Goal: Find specific fact: Find specific fact

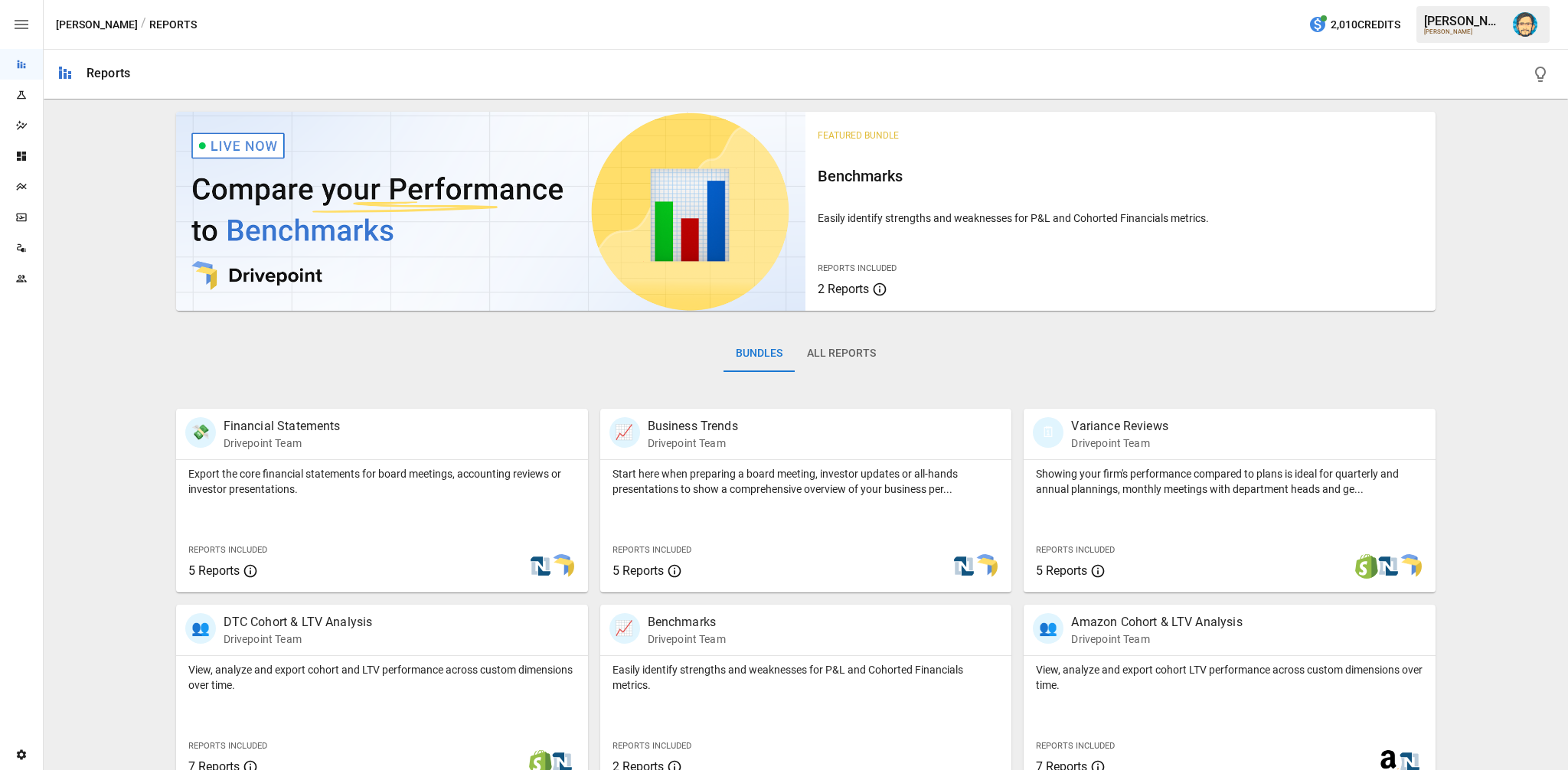
click at [15, 188] on icon "Plans" at bounding box center [22, 187] width 13 height 13
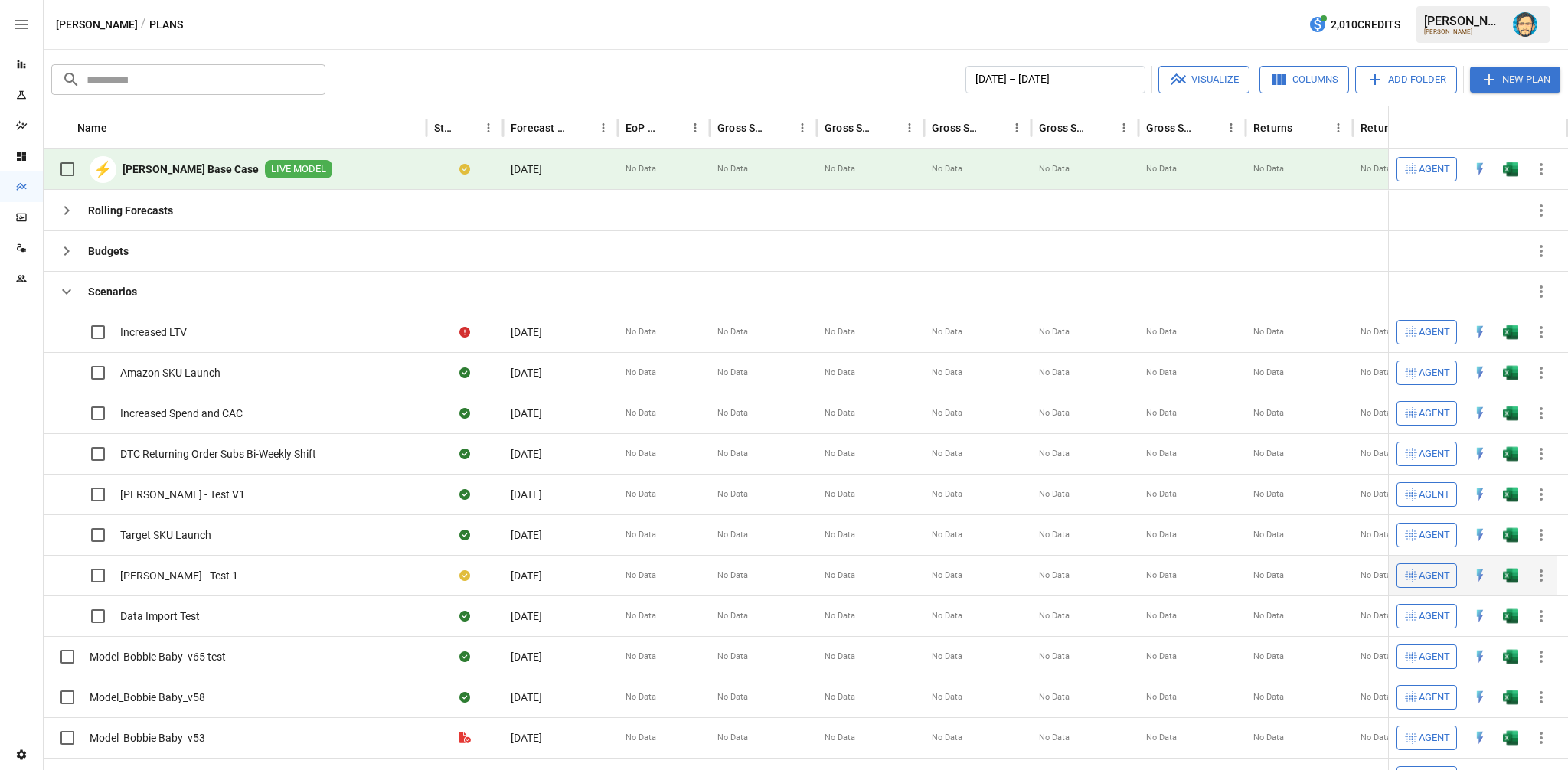
click at [1543, 571] on icon "button" at bounding box center [1541, 575] width 18 height 18
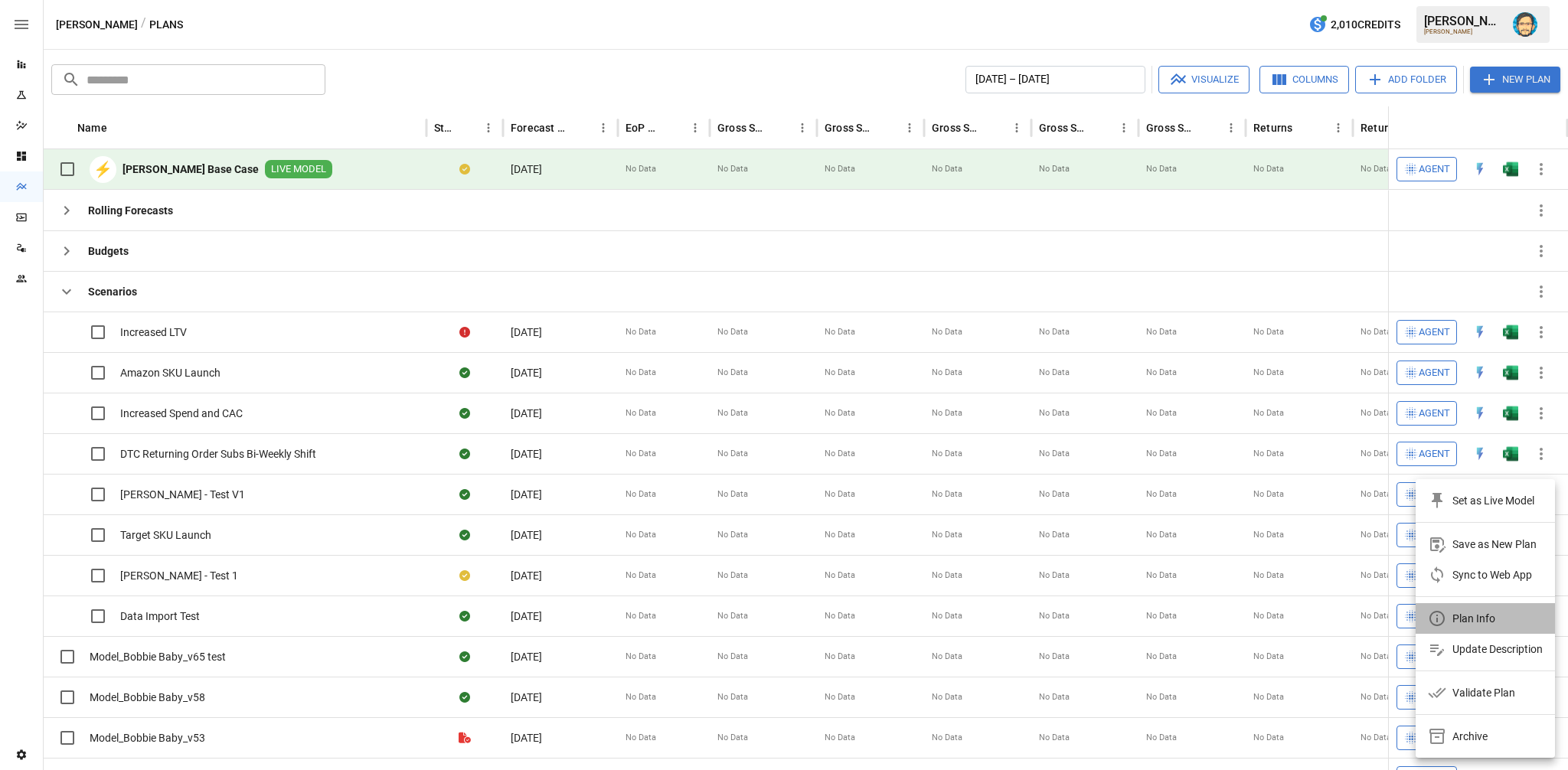
click at [1465, 615] on div "Plan Info" at bounding box center [1474, 618] width 43 height 18
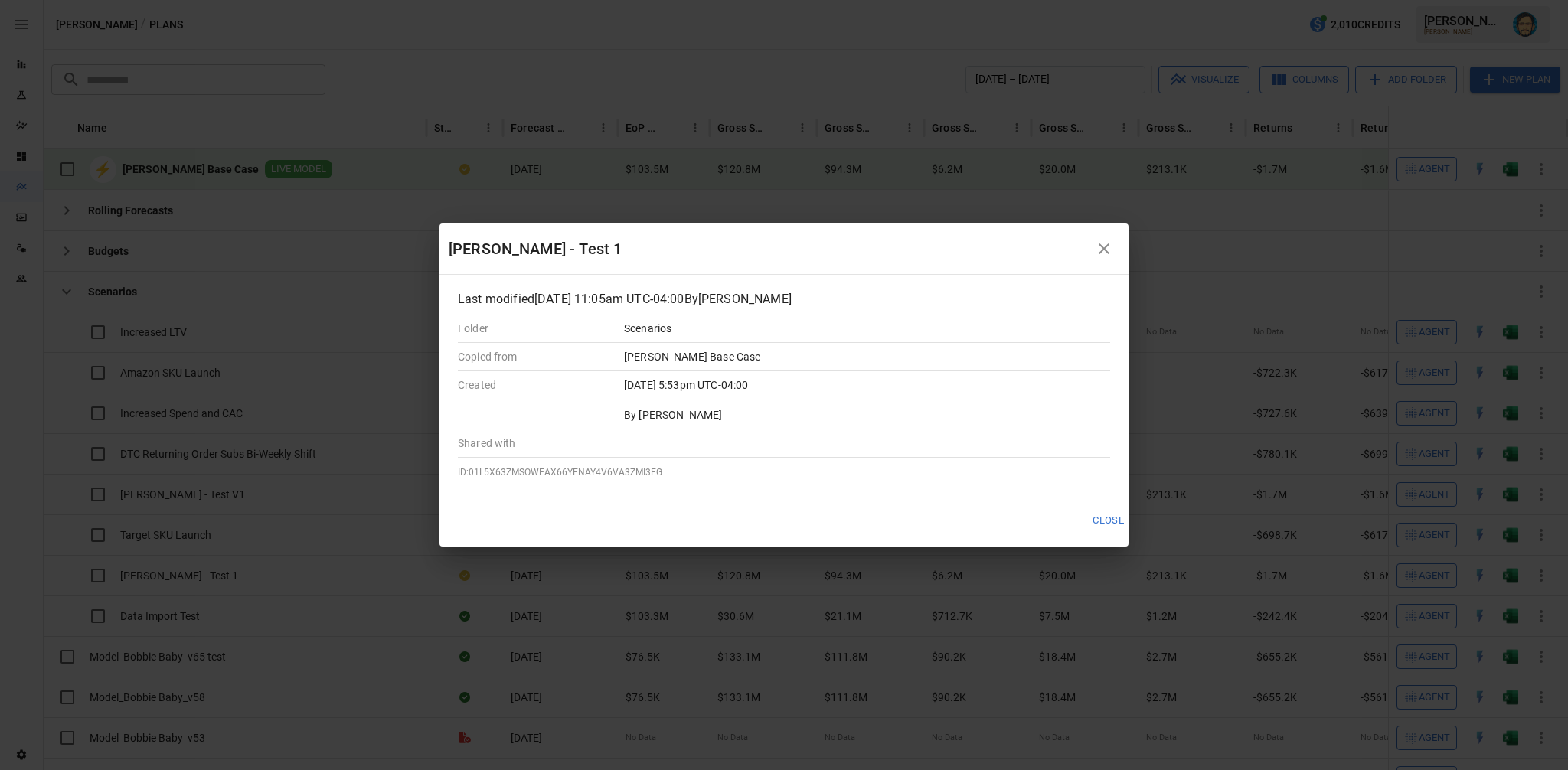
click at [598, 467] on span "ID: 01L5X63ZMSOWEAX66YENAY4V6VA3ZMI3EG" at bounding box center [559, 473] width 204 height 11
copy span "01L5X63ZMSOWEAX66YENAY4V6VA3ZMI3EG"
click at [1109, 243] on icon "button" at bounding box center [1103, 249] width 18 height 18
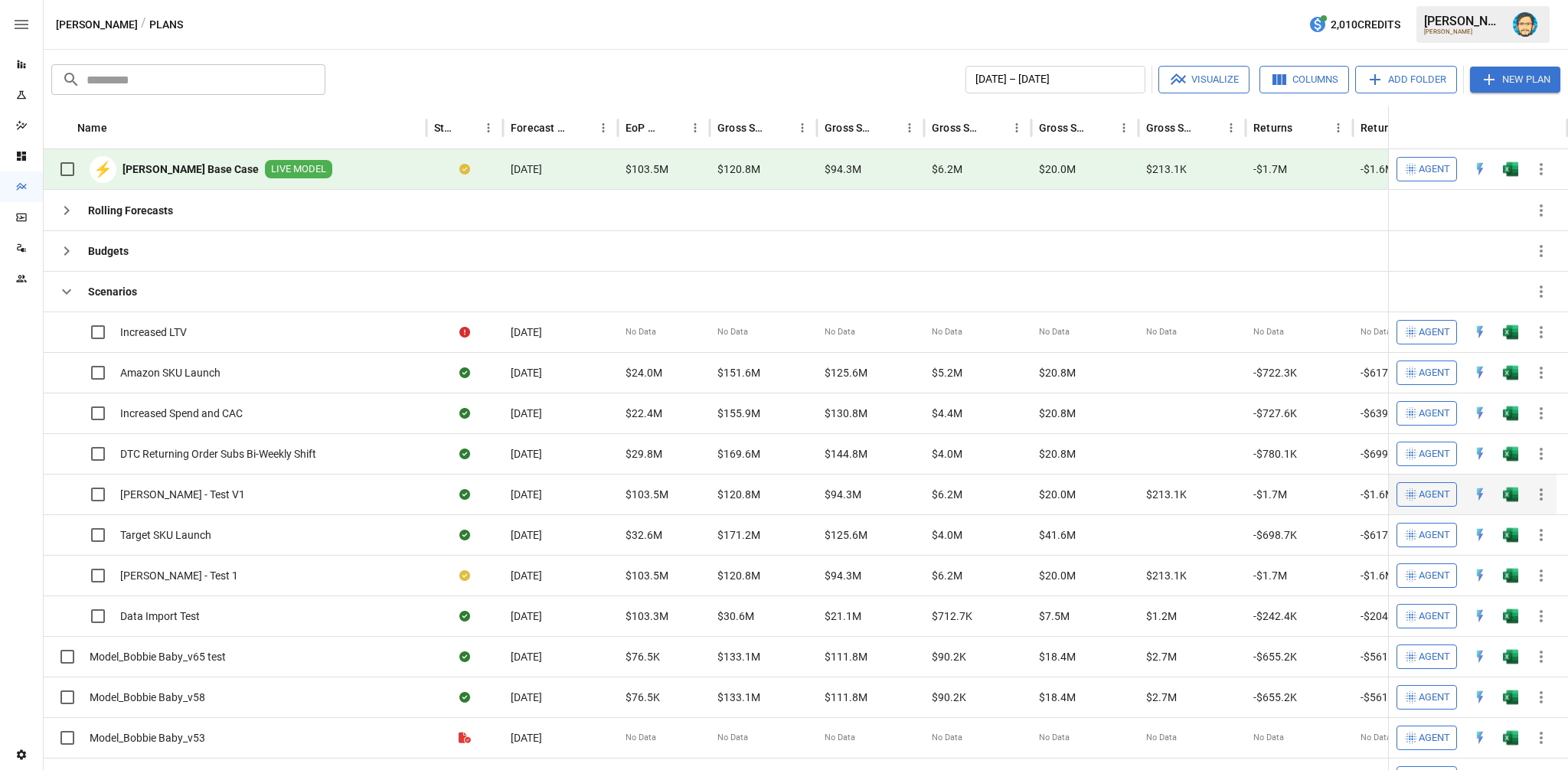
click at [1540, 491] on icon "button" at bounding box center [1540, 494] width 3 height 13
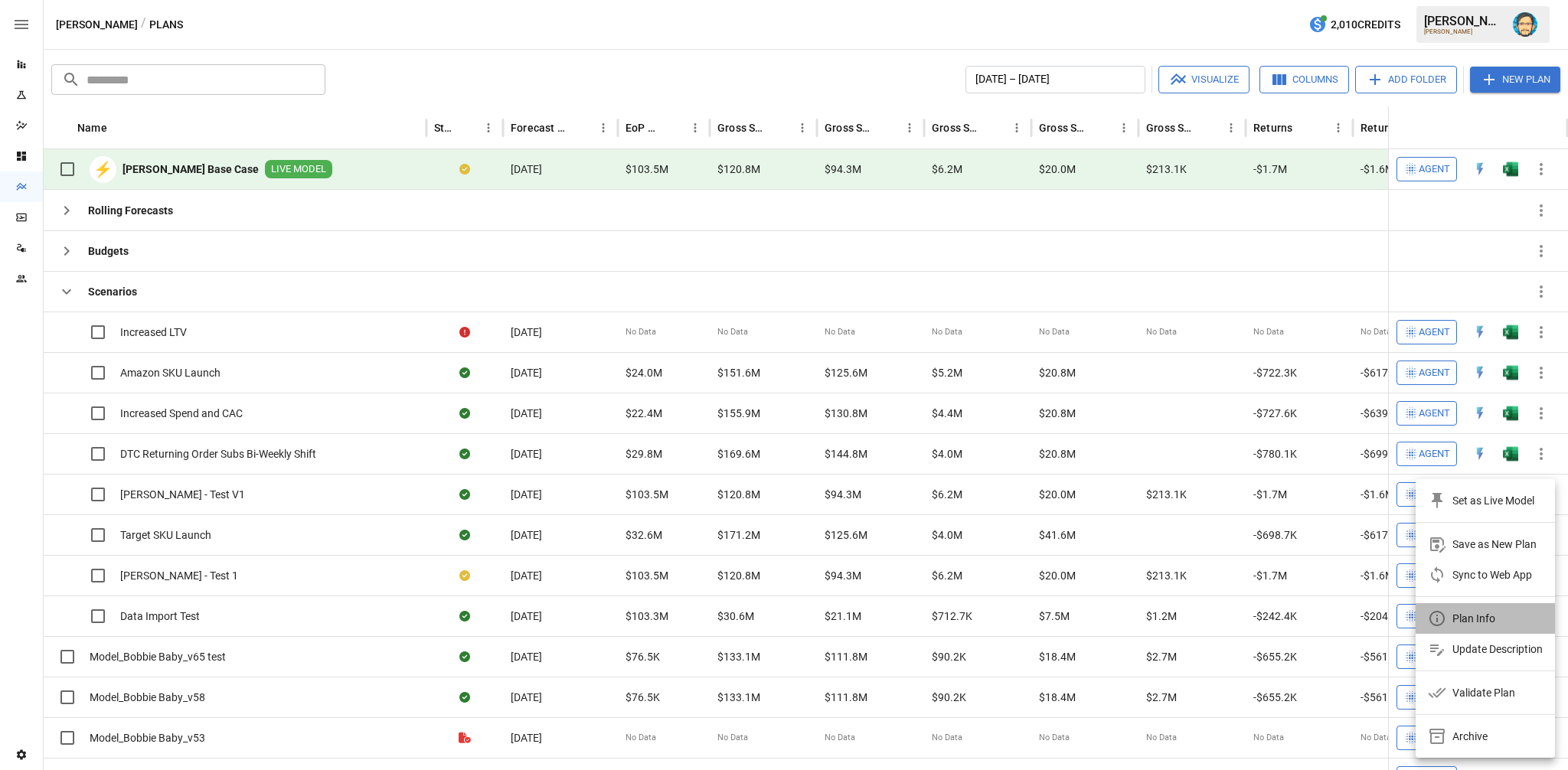
click at [1458, 617] on div "Plan Info" at bounding box center [1474, 618] width 43 height 18
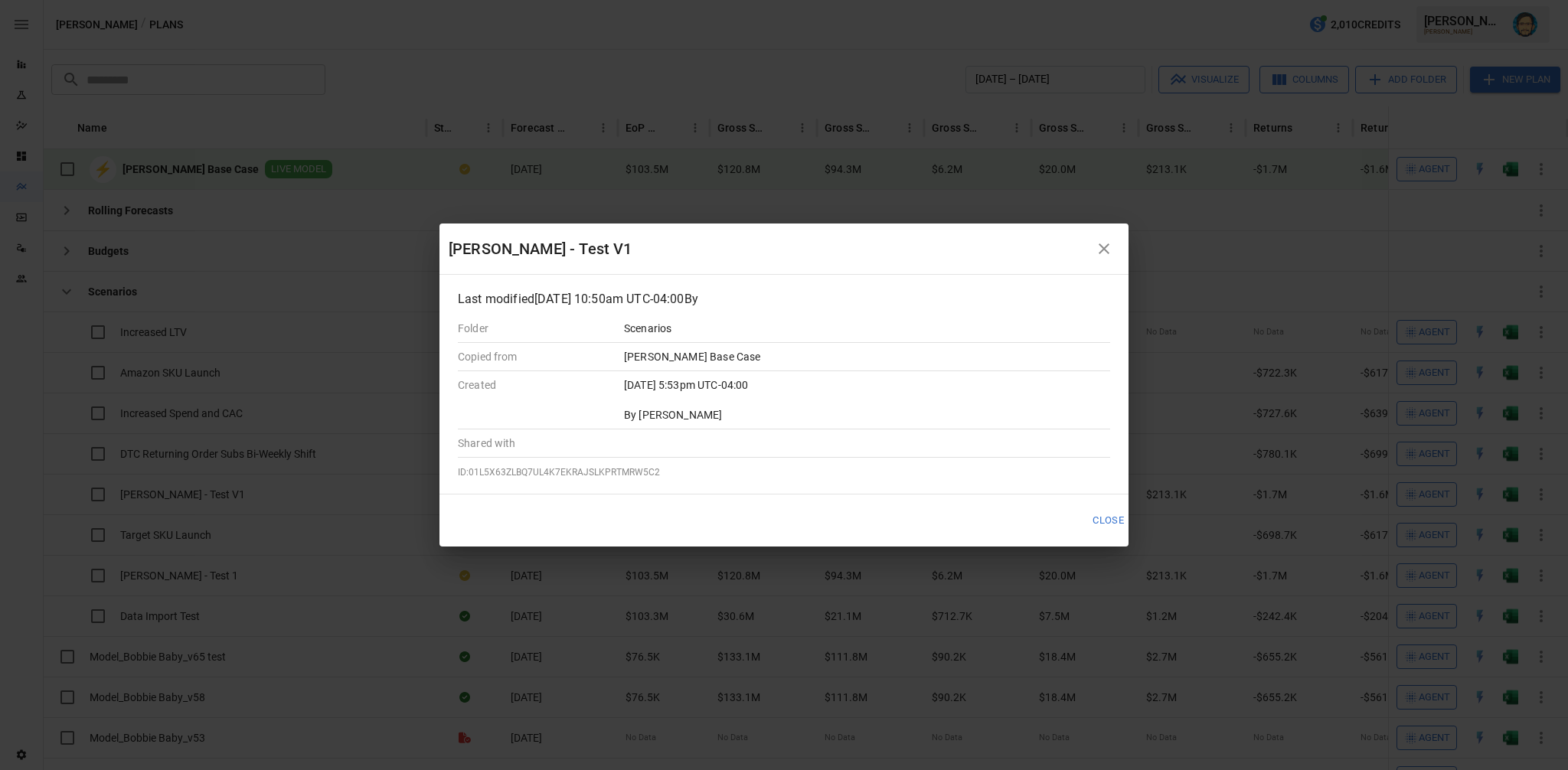
click at [1101, 245] on icon "button" at bounding box center [1103, 249] width 11 height 11
